Goal: Find specific page/section: Find specific page/section

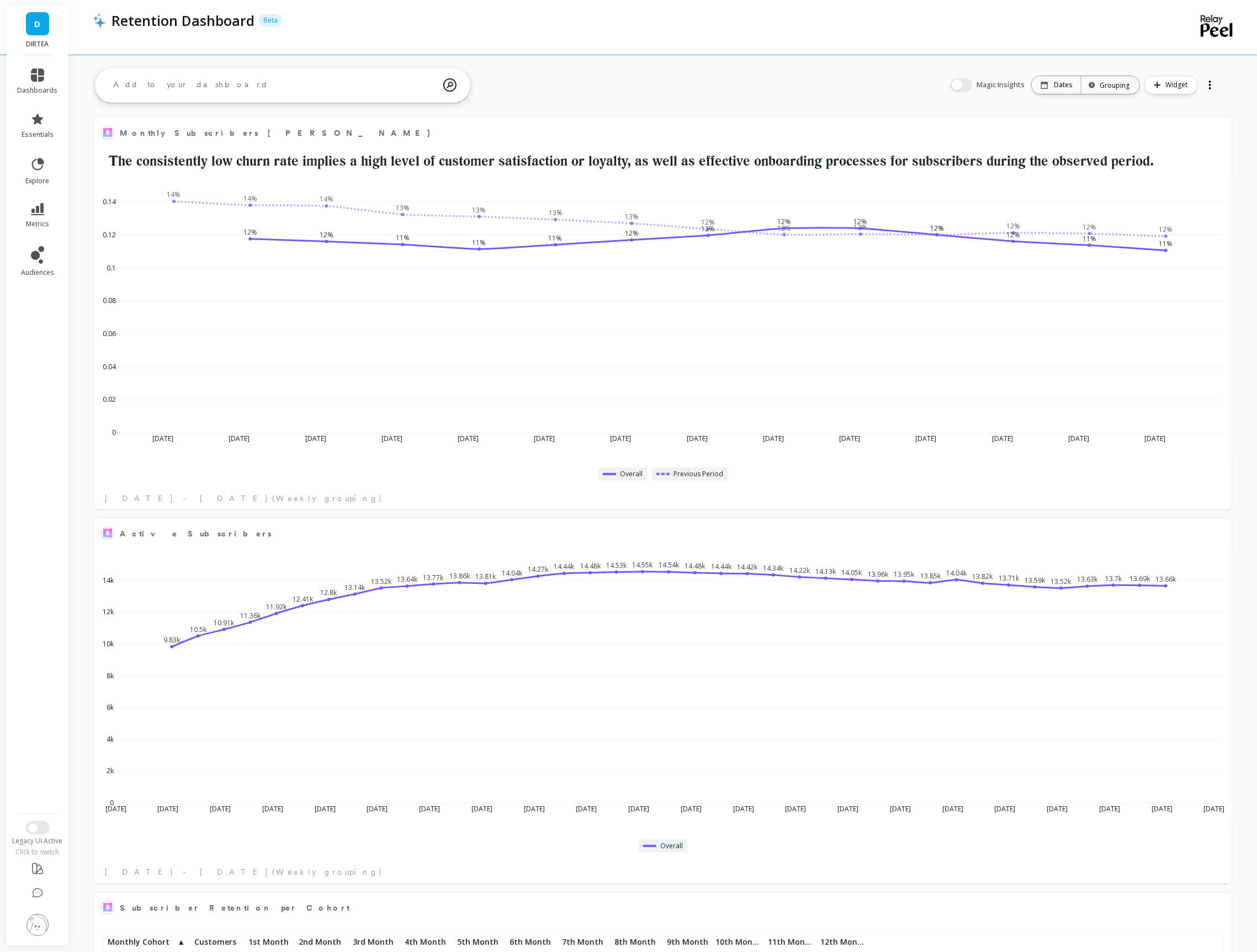
scroll to position [303, 1114]
click at [39, 67] on li "dashboards" at bounding box center [38, 82] width 54 height 40
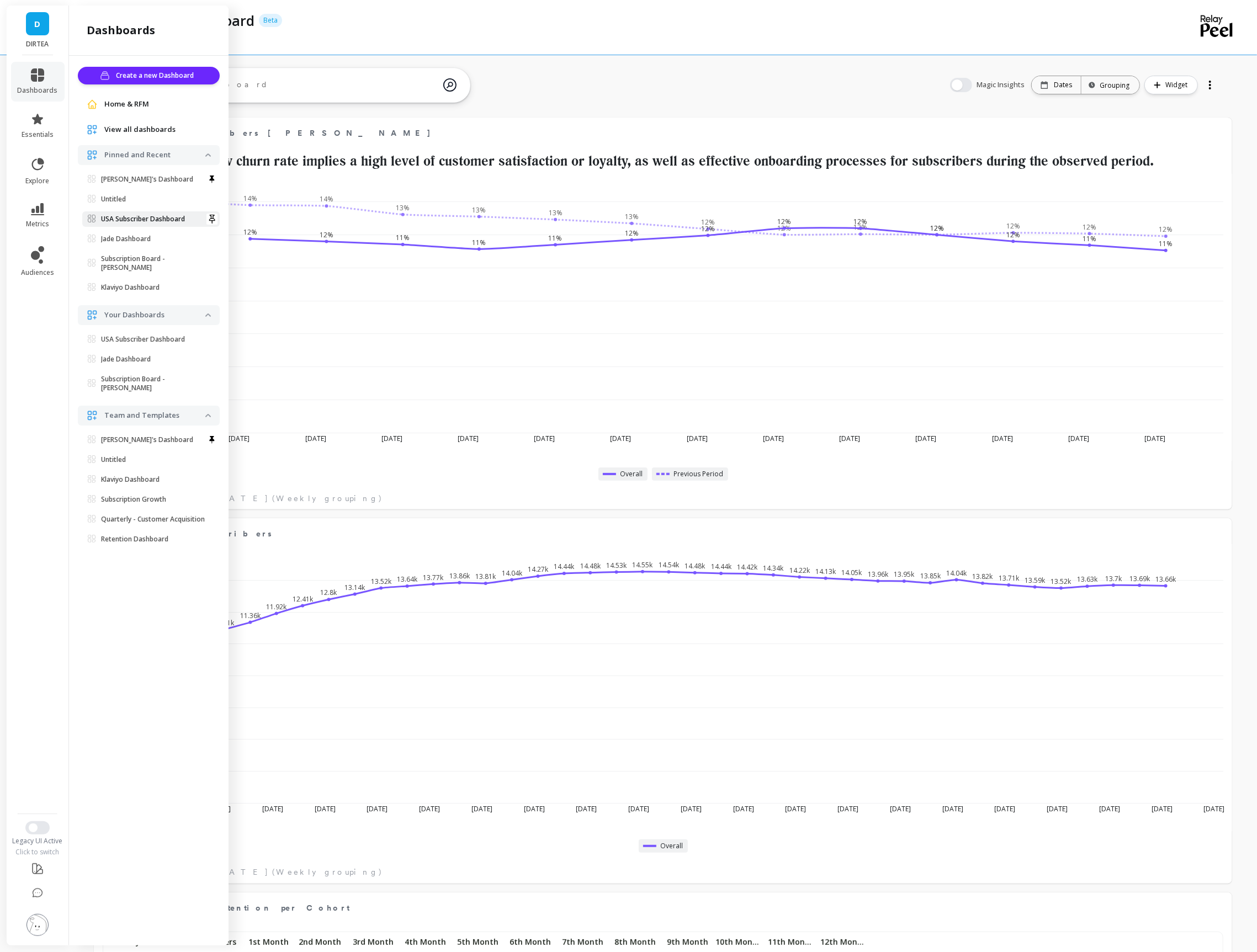
click at [123, 219] on p "USA Subscriber Dashboard" at bounding box center [143, 219] width 84 height 9
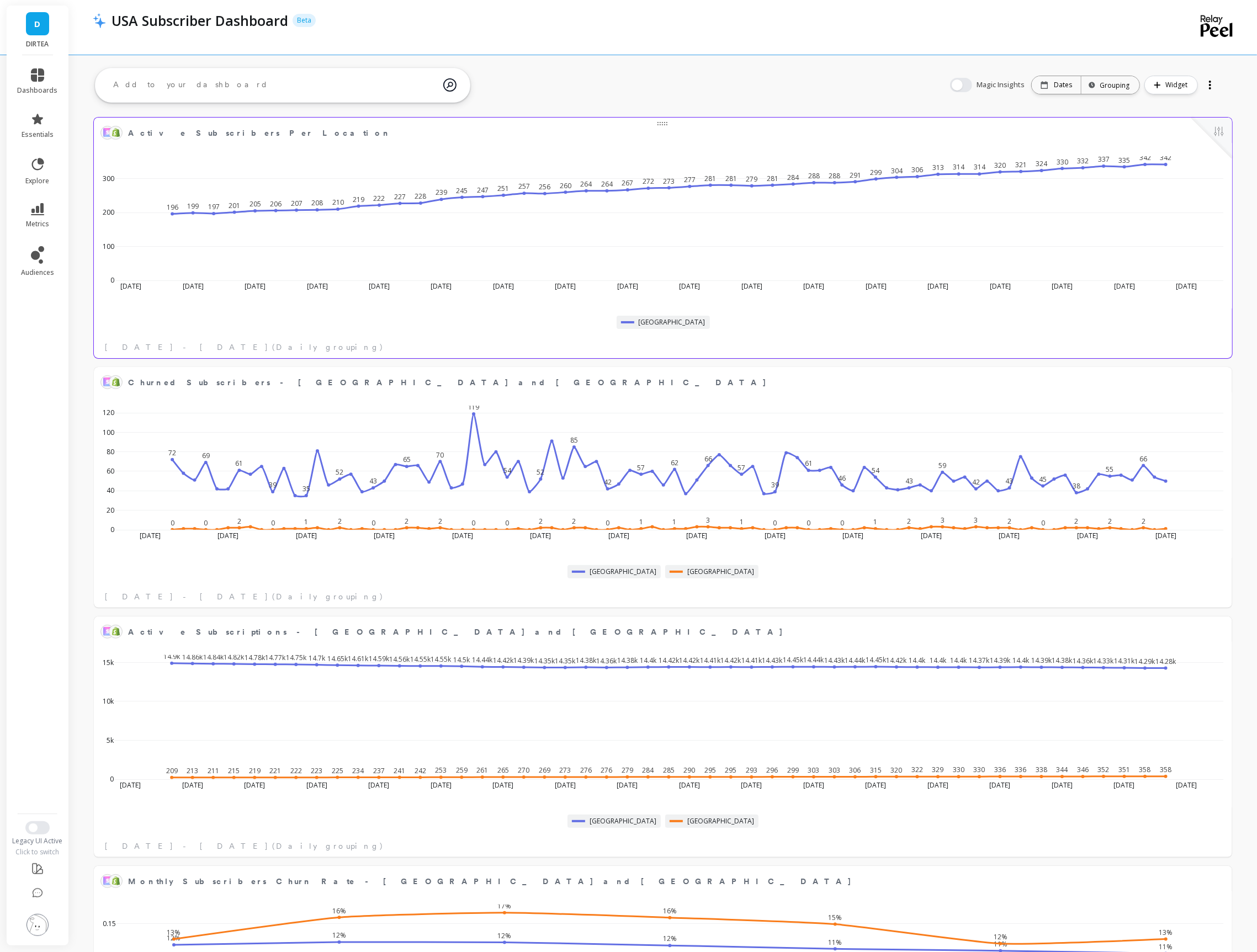
click at [1215, 143] on div at bounding box center [1212, 138] width 41 height 41
click at [1217, 131] on button at bounding box center [1219, 132] width 13 height 15
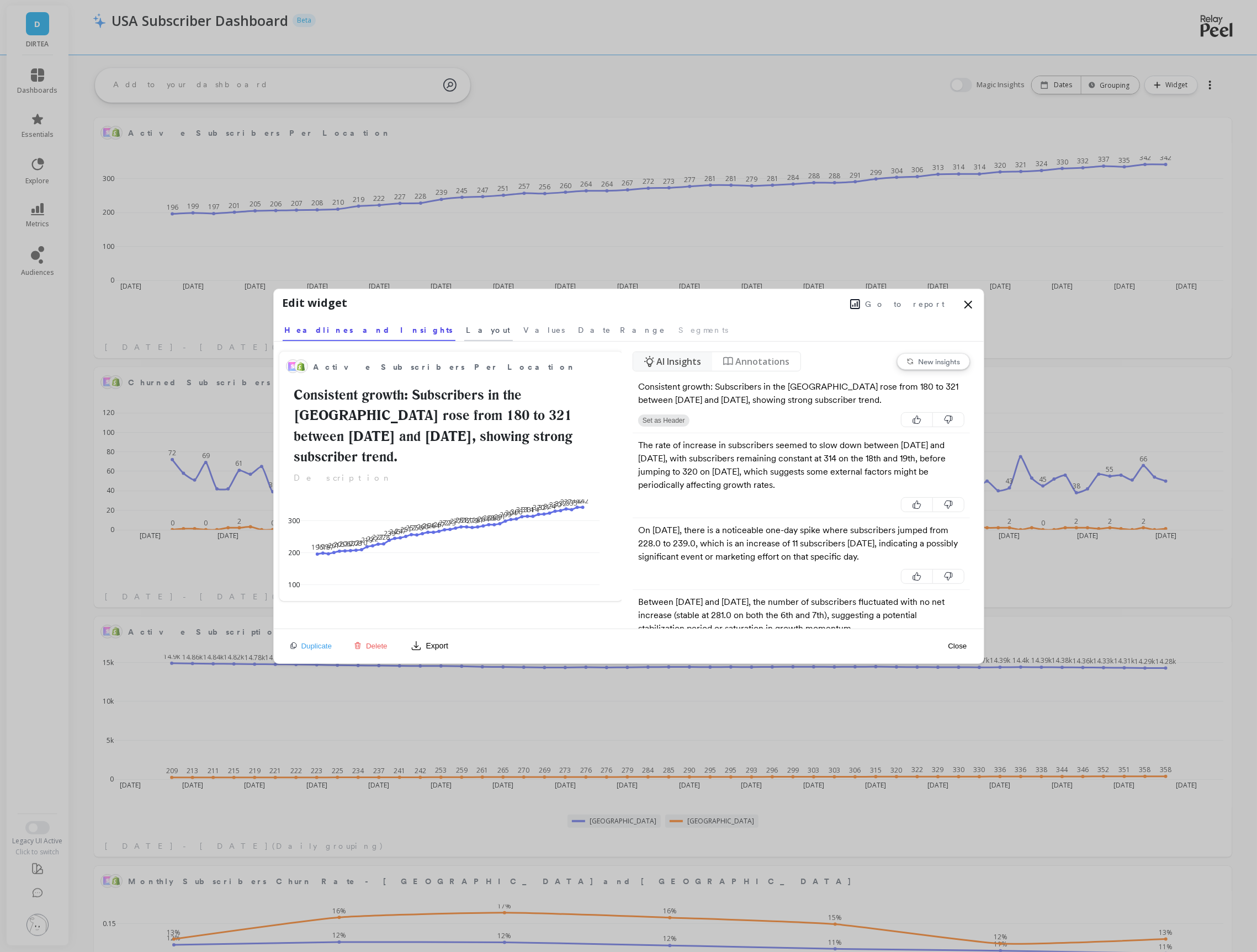
click at [464, 322] on link "Layout" at bounding box center [488, 328] width 49 height 25
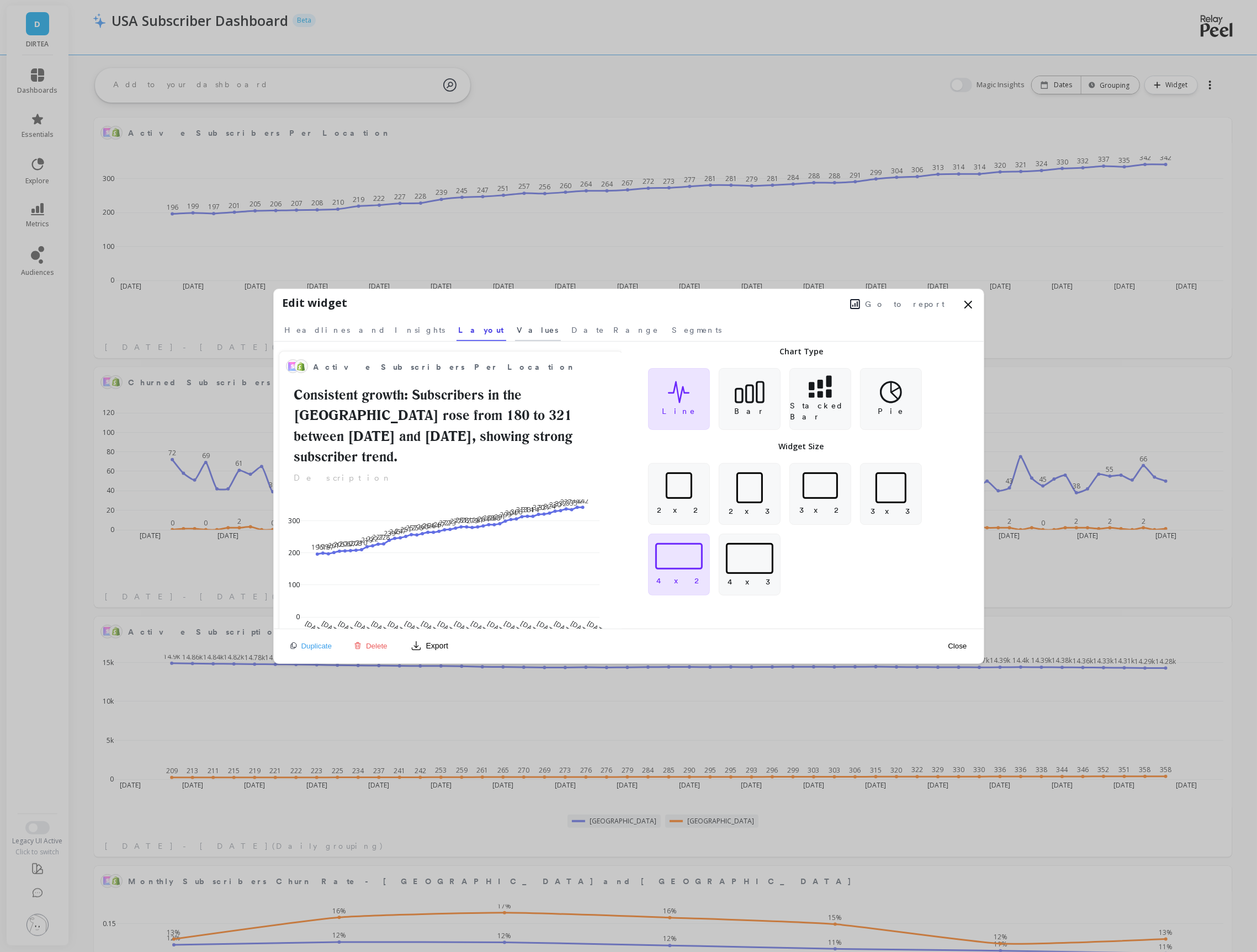
click at [518, 327] on span "Values" at bounding box center [538, 330] width 41 height 11
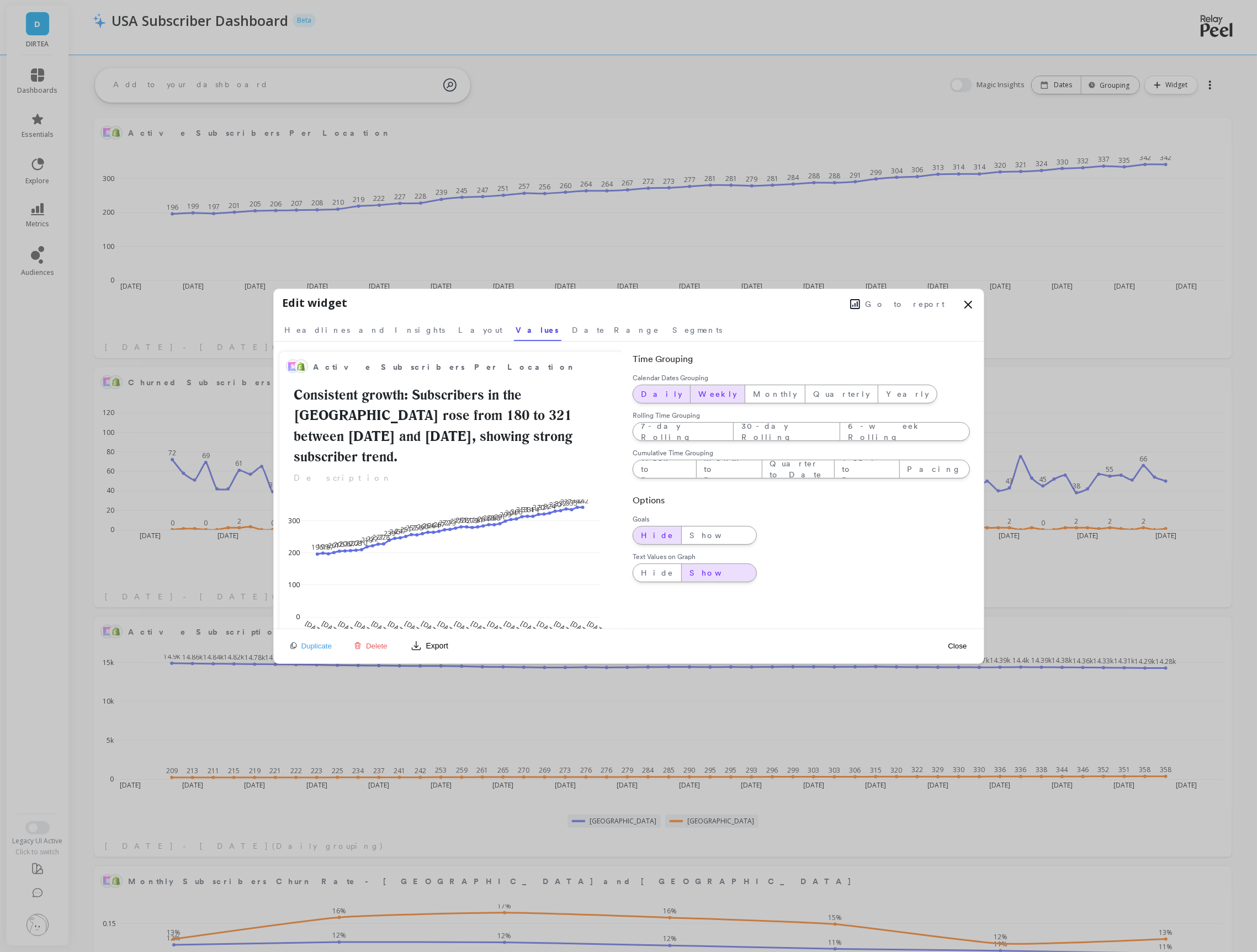
click at [698, 393] on span "Weekly" at bounding box center [717, 394] width 38 height 11
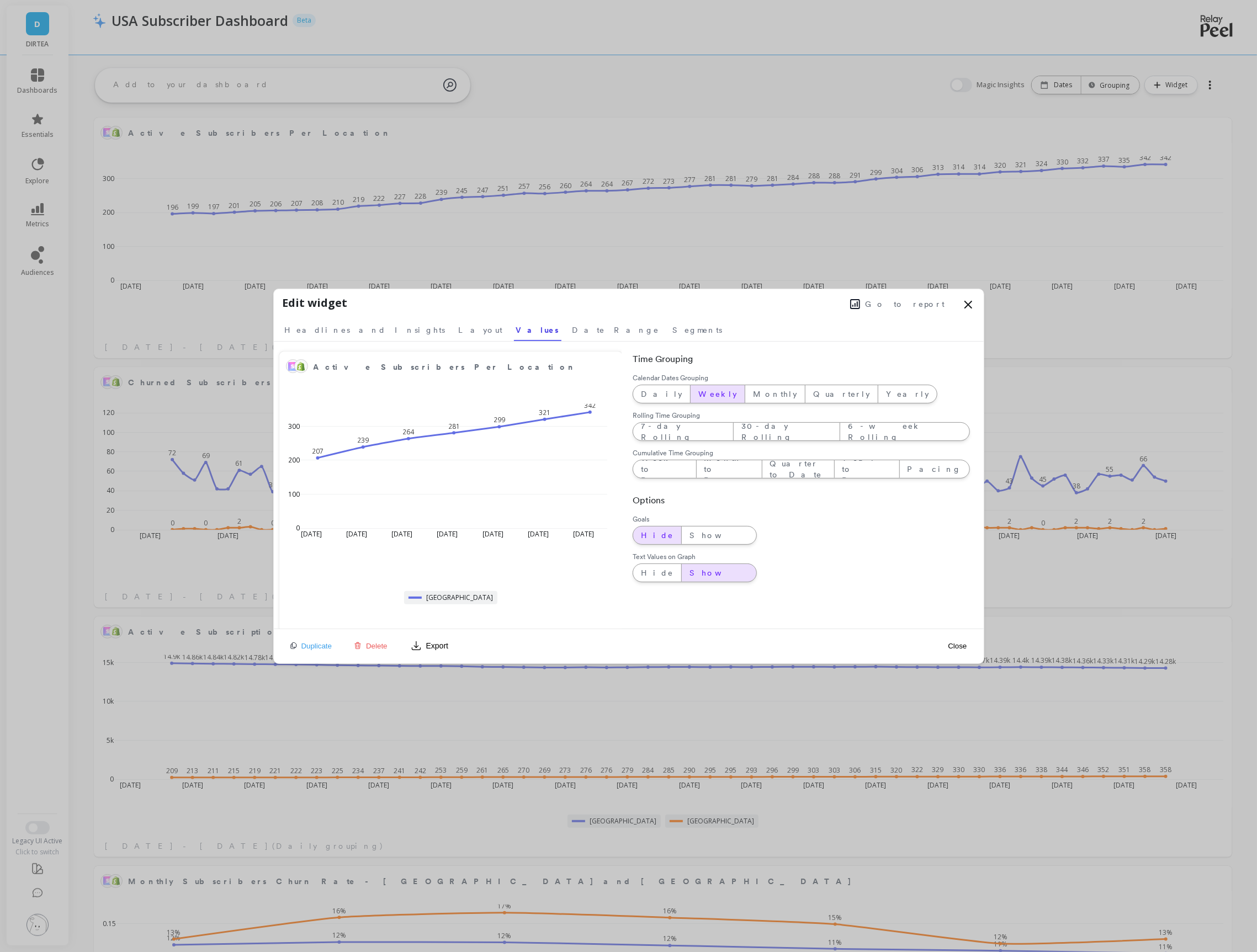
click at [961, 644] on button "Close" at bounding box center [957, 645] width 25 height 9
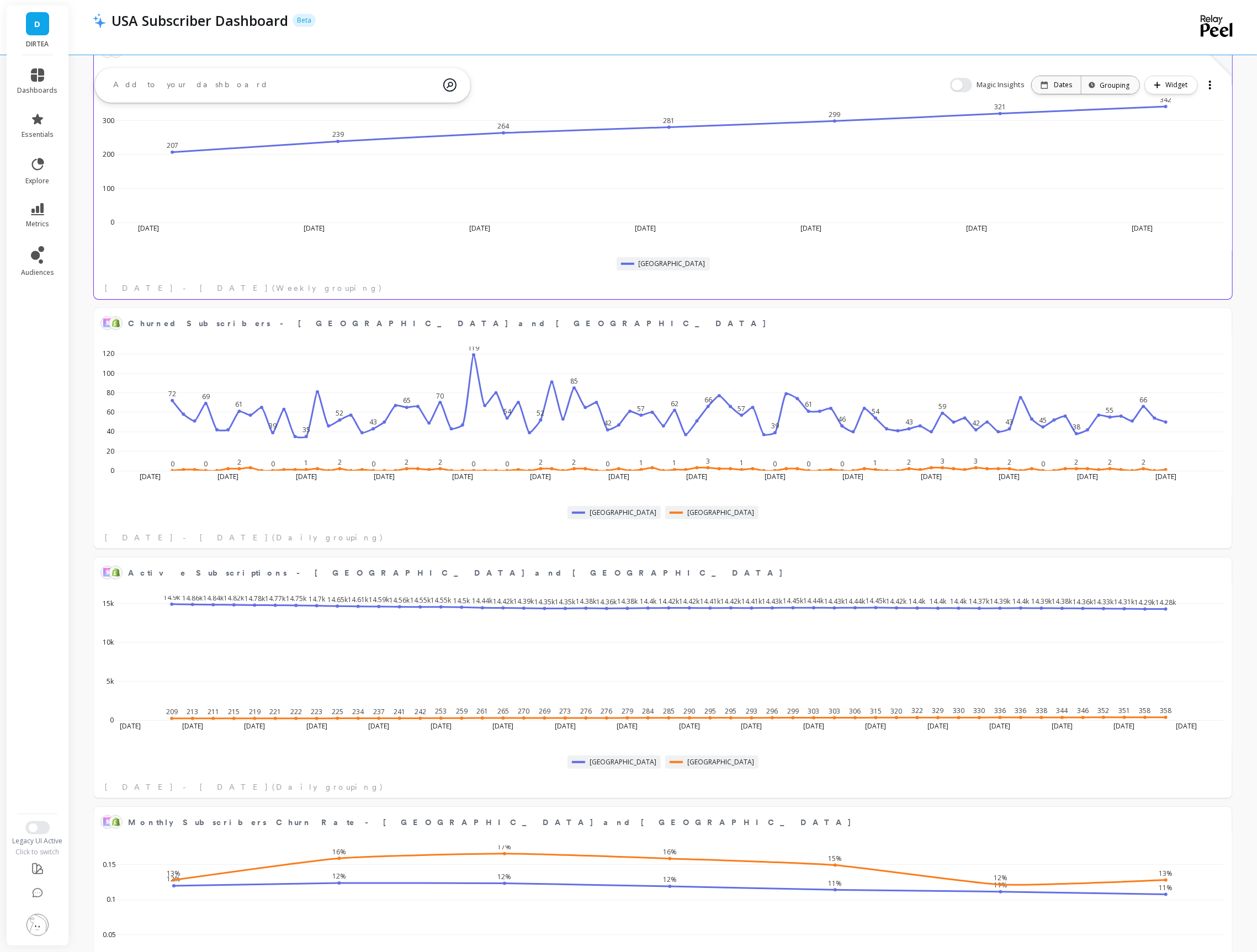
scroll to position [83, 0]
click at [1215, 326] on button at bounding box center [1219, 321] width 13 height 15
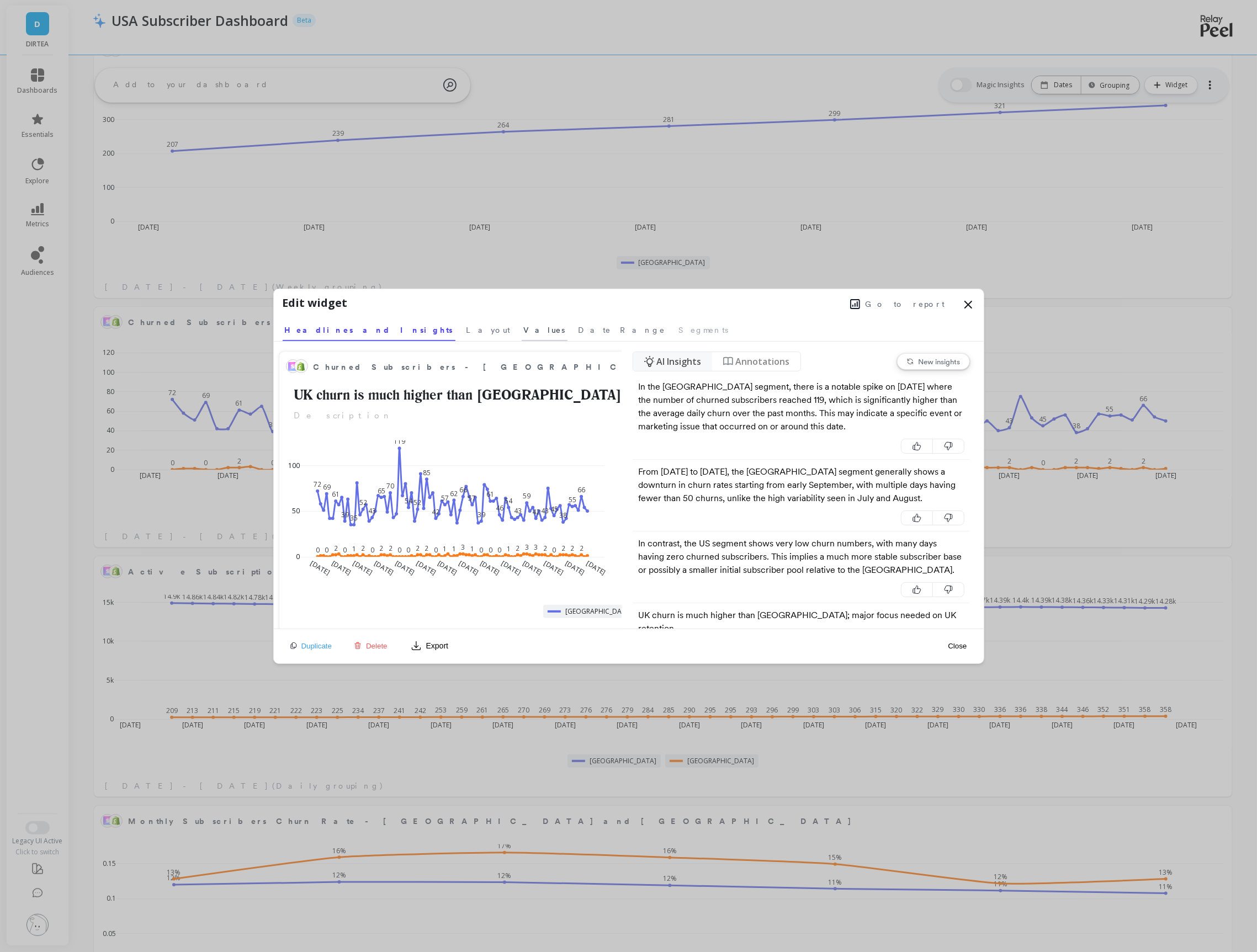
click at [524, 325] on span "Values" at bounding box center [544, 330] width 41 height 11
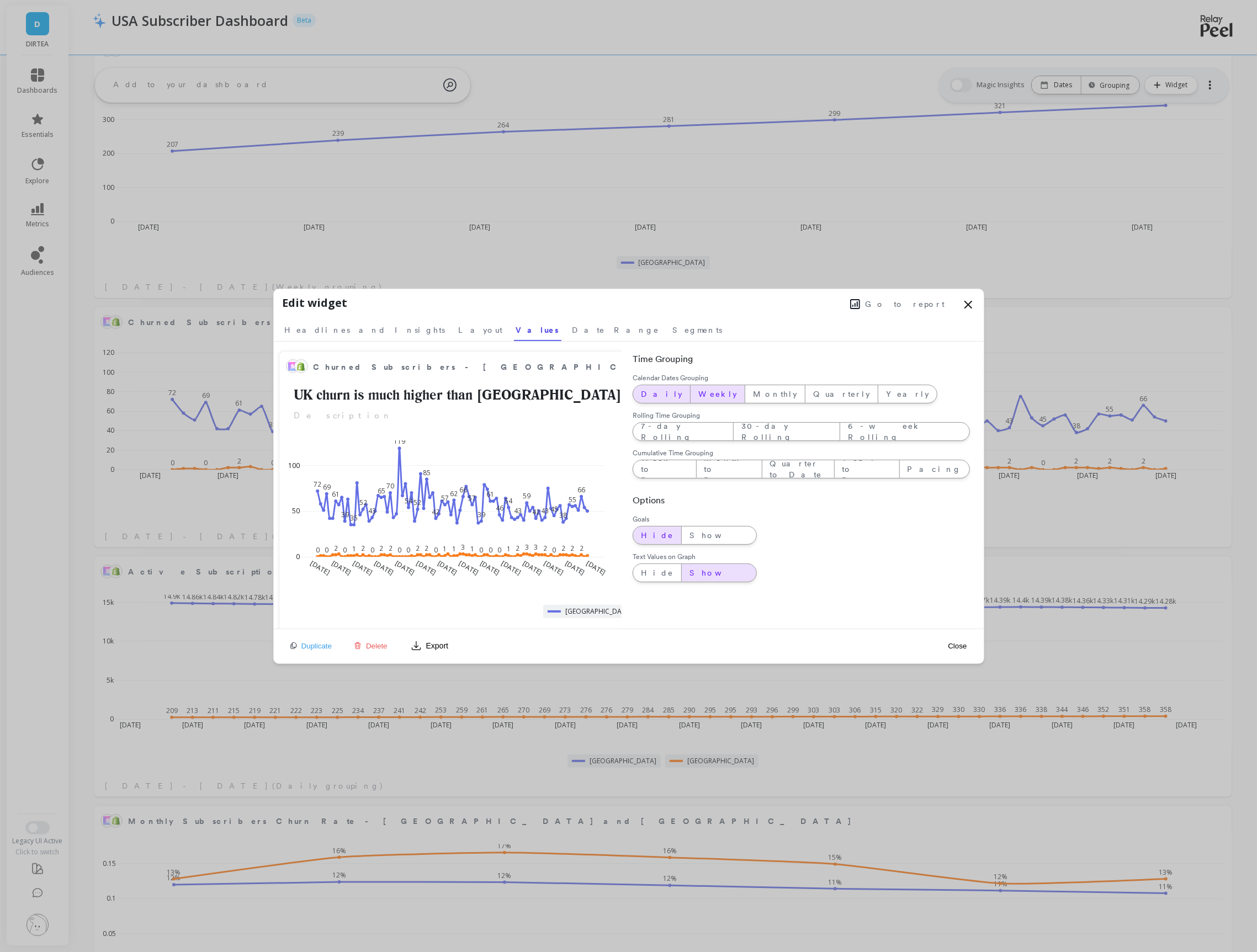
click at [698, 397] on span "Weekly" at bounding box center [717, 394] width 38 height 11
click at [958, 644] on button "Close" at bounding box center [957, 645] width 25 height 9
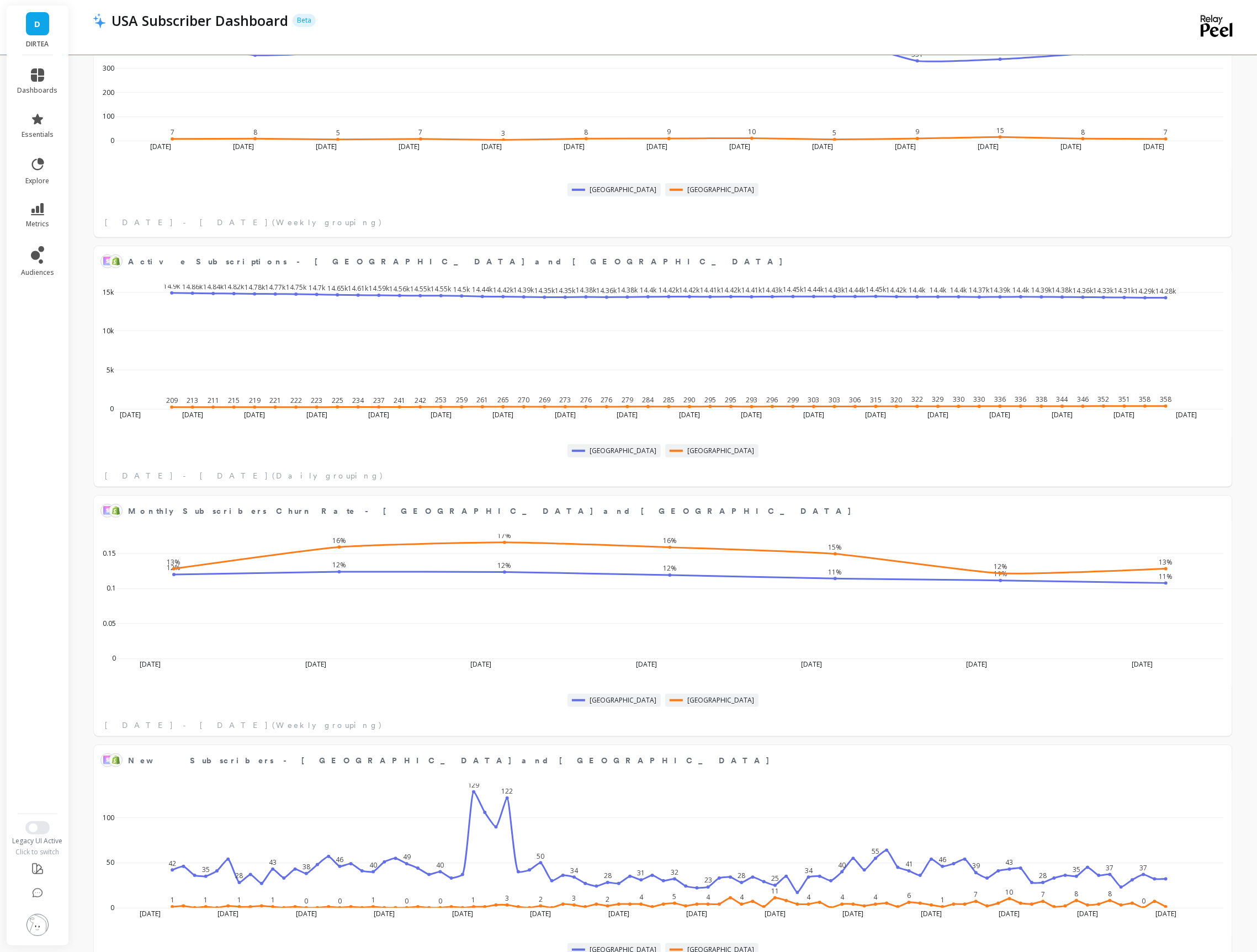
scroll to position [757, 0]
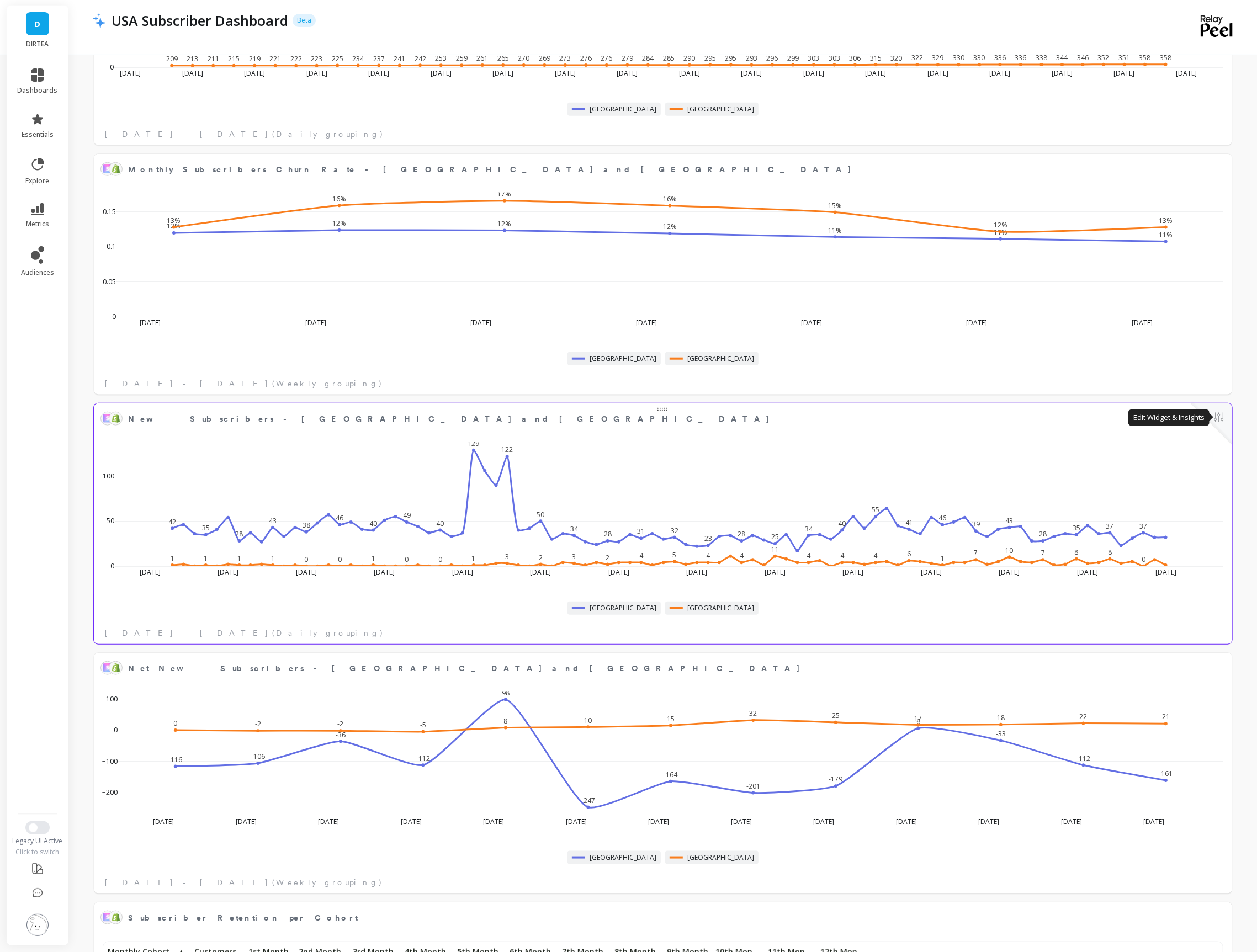
click at [1219, 420] on button at bounding box center [1219, 418] width 13 height 15
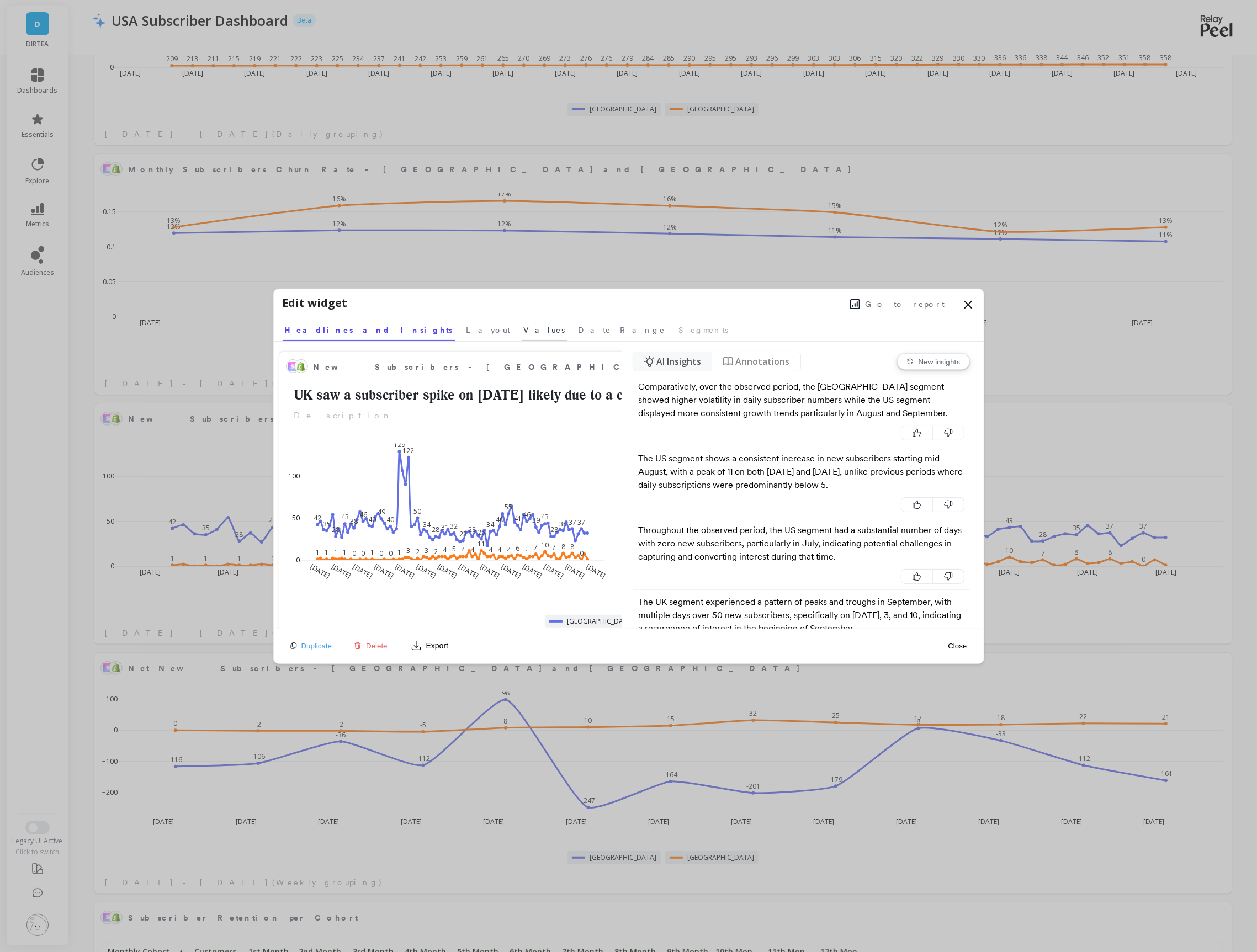
click at [524, 325] on span "Values" at bounding box center [544, 330] width 41 height 11
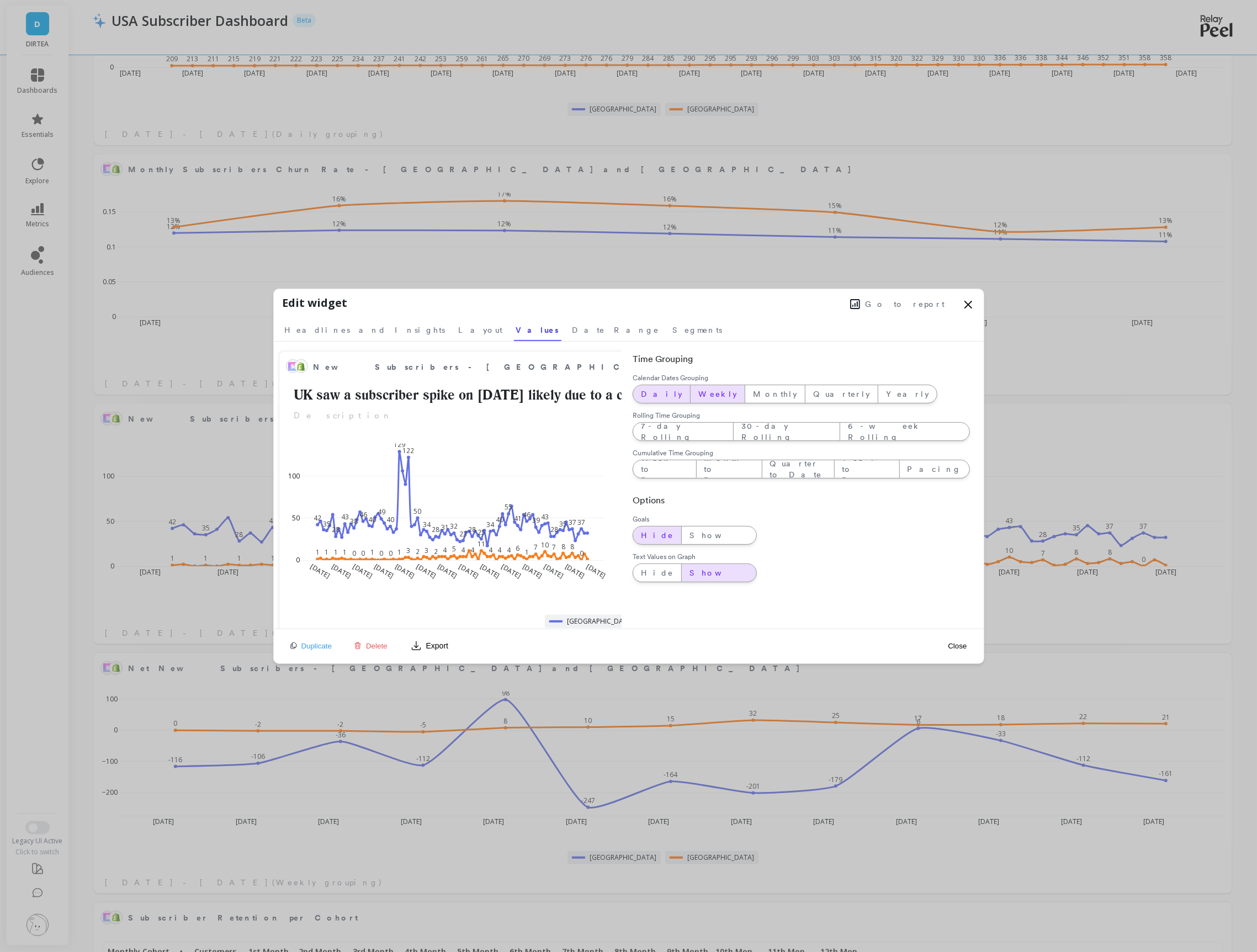
click at [698, 392] on span "Weekly" at bounding box center [717, 394] width 38 height 11
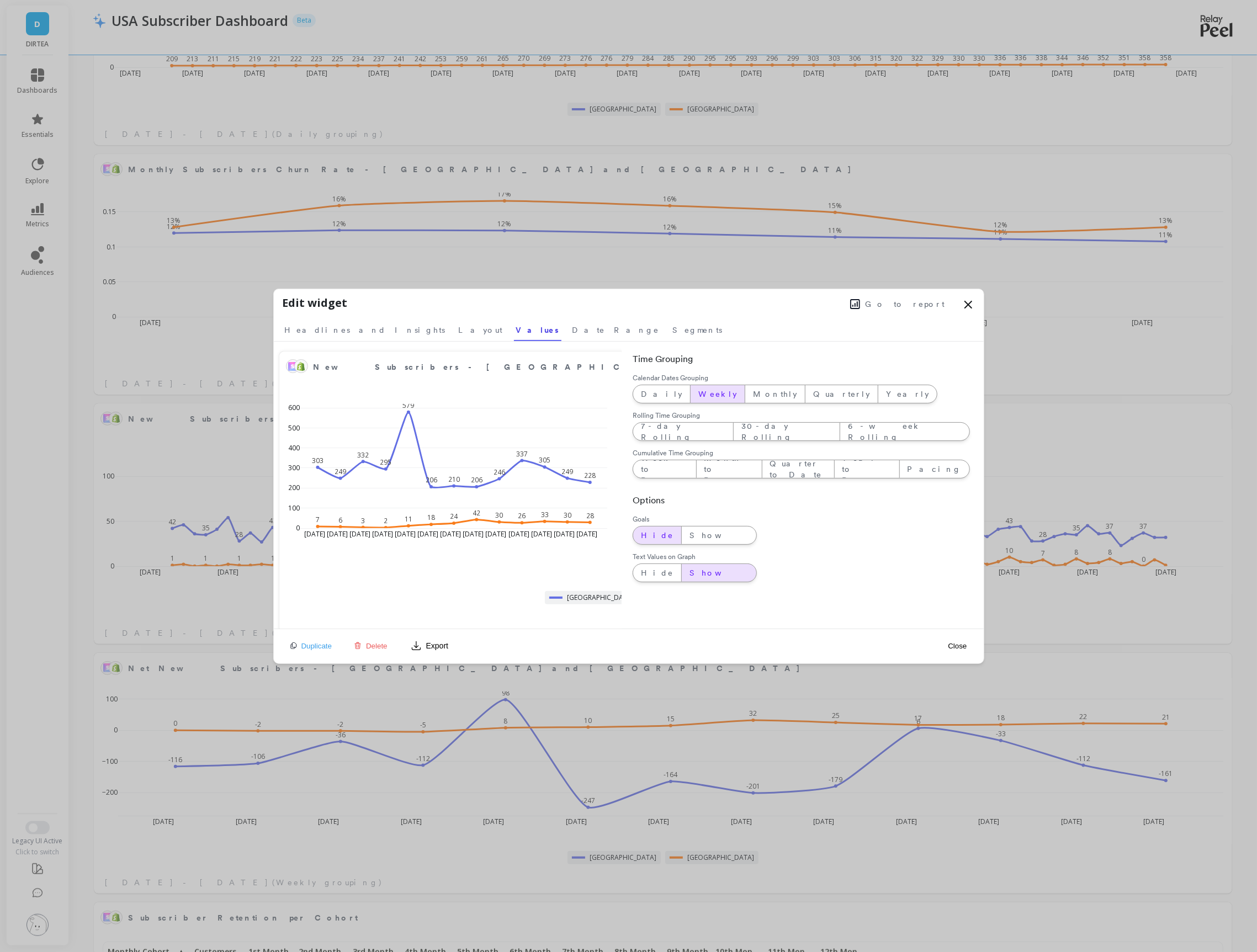
click at [962, 644] on button "Close" at bounding box center [957, 645] width 25 height 9
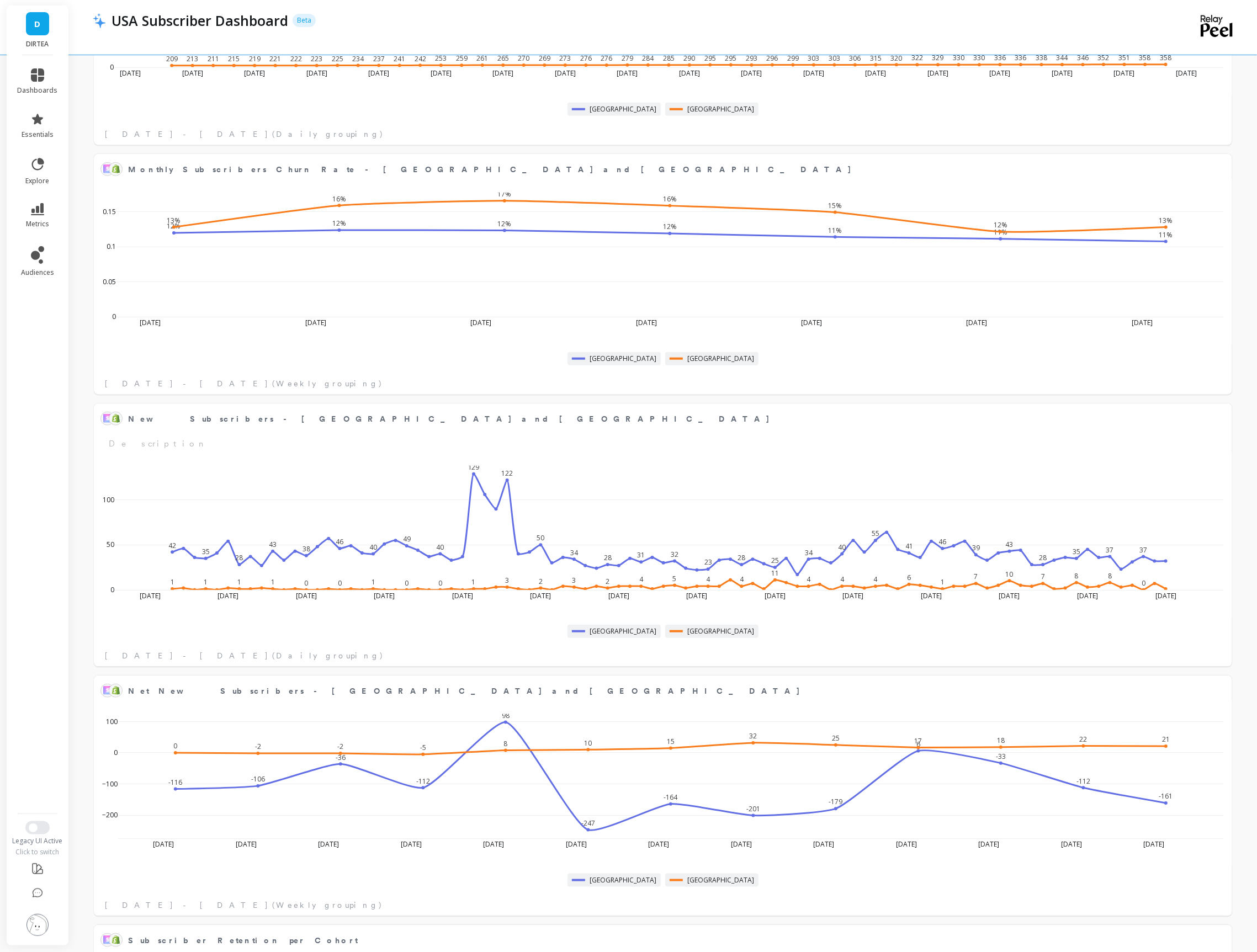
scroll to position [303, 1114]
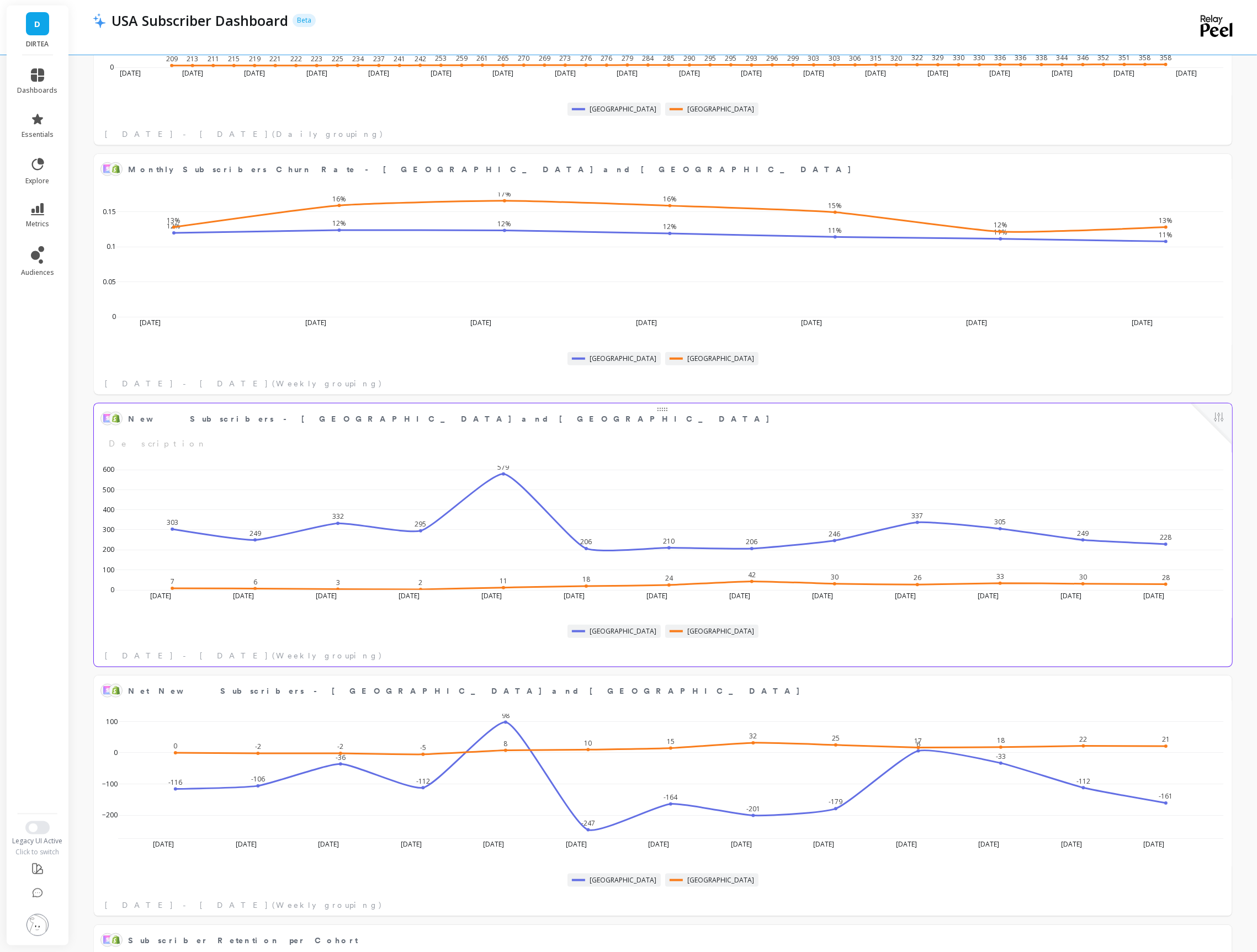
click at [1206, 620] on div "[GEOGRAPHIC_DATA] [GEOGRAPHIC_DATA]" at bounding box center [663, 631] width 1138 height 22
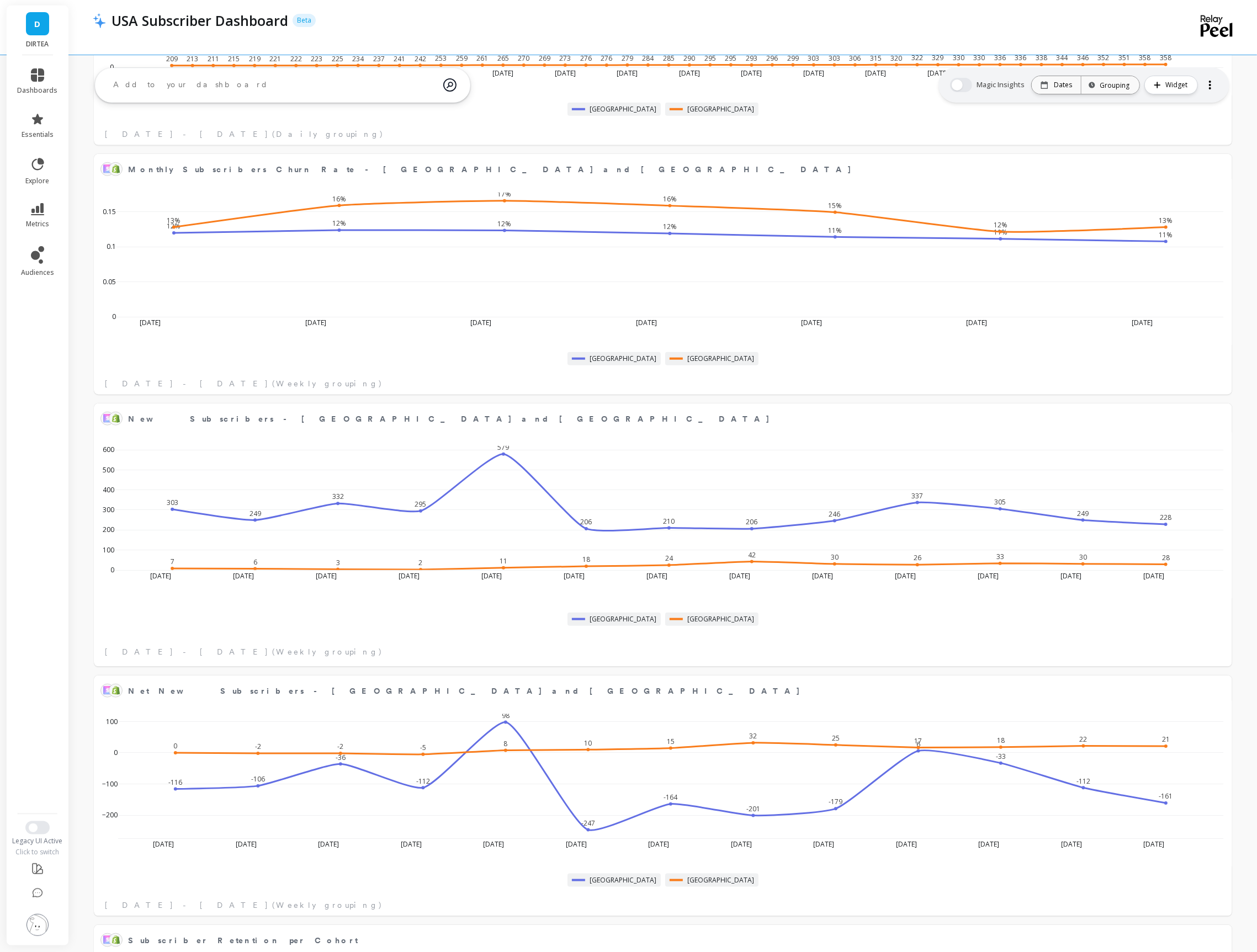
scroll to position [504, 0]
